Goal: Transaction & Acquisition: Purchase product/service

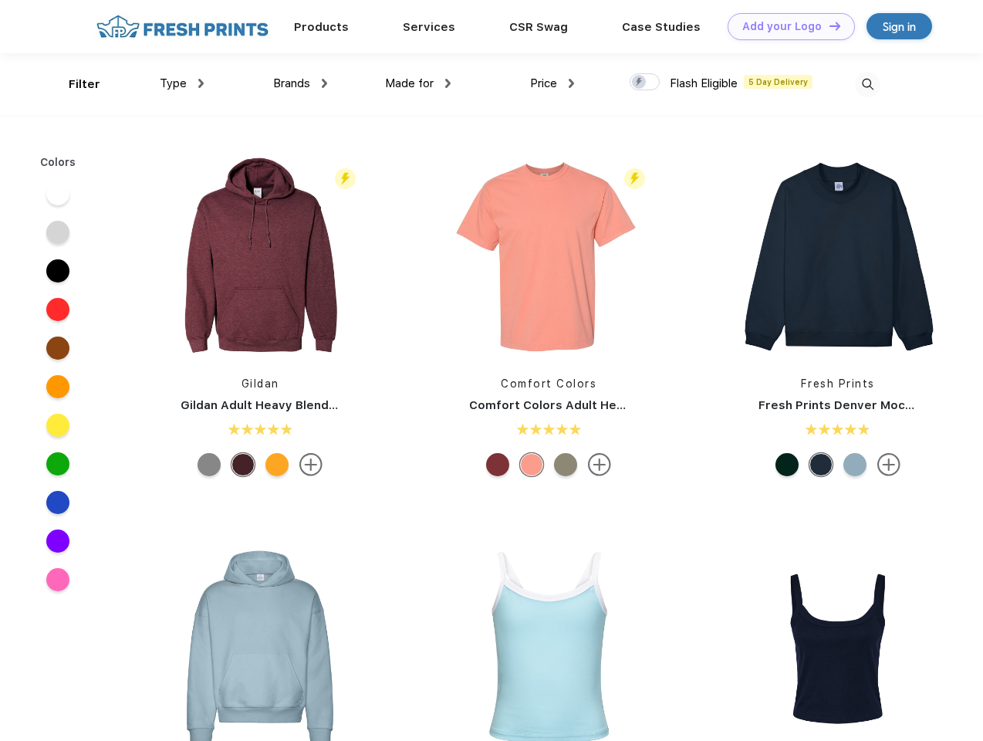
scroll to position [1, 0]
click at [786, 26] on link "Add your Logo Design Tool" at bounding box center [791, 26] width 127 height 27
click at [0, 0] on div "Design Tool" at bounding box center [0, 0] width 0 height 0
click at [828, 25] on link "Add your Logo Design Tool" at bounding box center [791, 26] width 127 height 27
click at [74, 84] on div "Filter" at bounding box center [85, 85] width 32 height 18
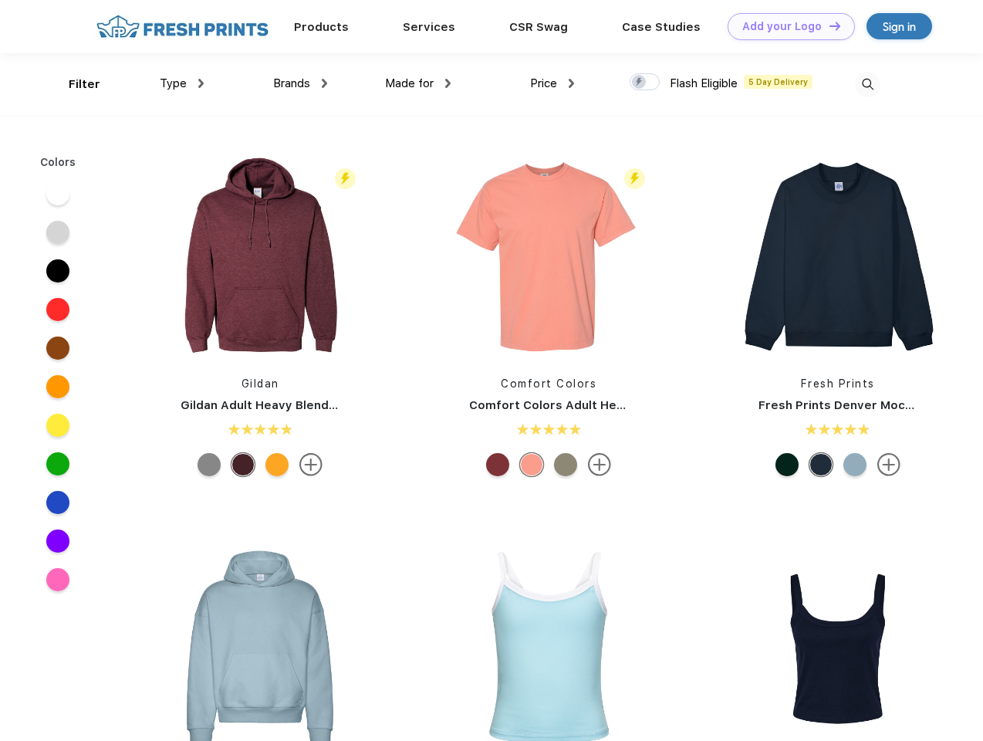
click at [182, 83] on span "Type" at bounding box center [173, 83] width 27 height 14
click at [300, 83] on span "Brands" at bounding box center [291, 83] width 37 height 14
click at [418, 83] on span "Made for" at bounding box center [409, 83] width 49 height 14
click at [553, 83] on span "Price" at bounding box center [543, 83] width 27 height 14
click at [645, 83] on div at bounding box center [645, 81] width 30 height 17
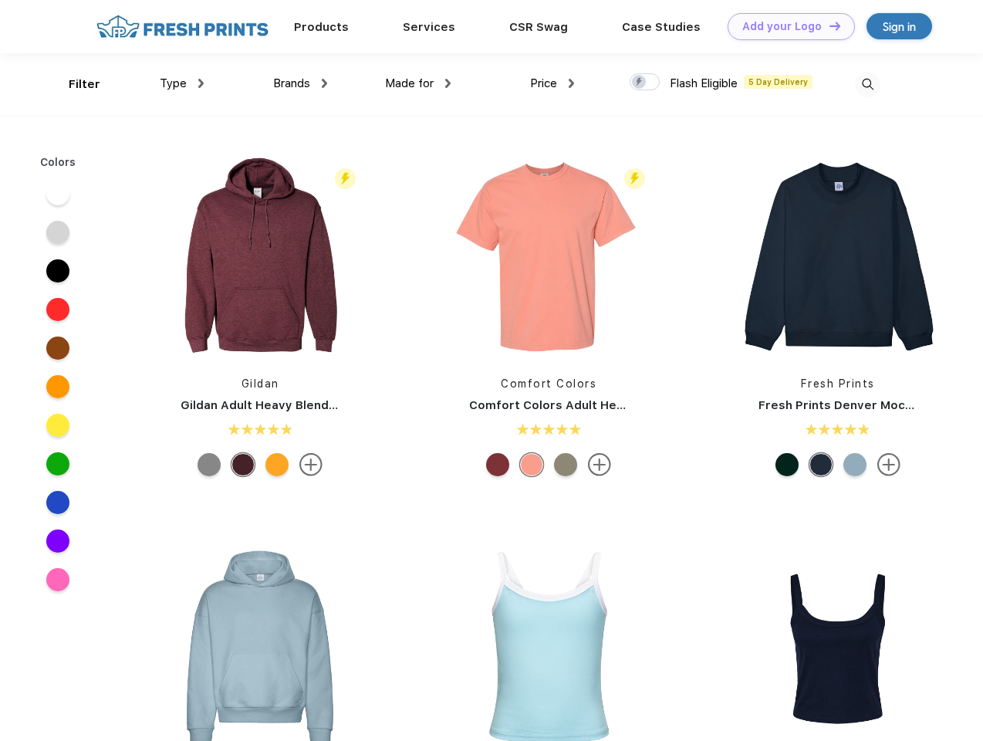
click at [640, 83] on input "checkbox" at bounding box center [635, 78] width 10 height 10
click at [868, 84] on img at bounding box center [867, 84] width 25 height 25
